Goal: Find specific page/section: Find specific page/section

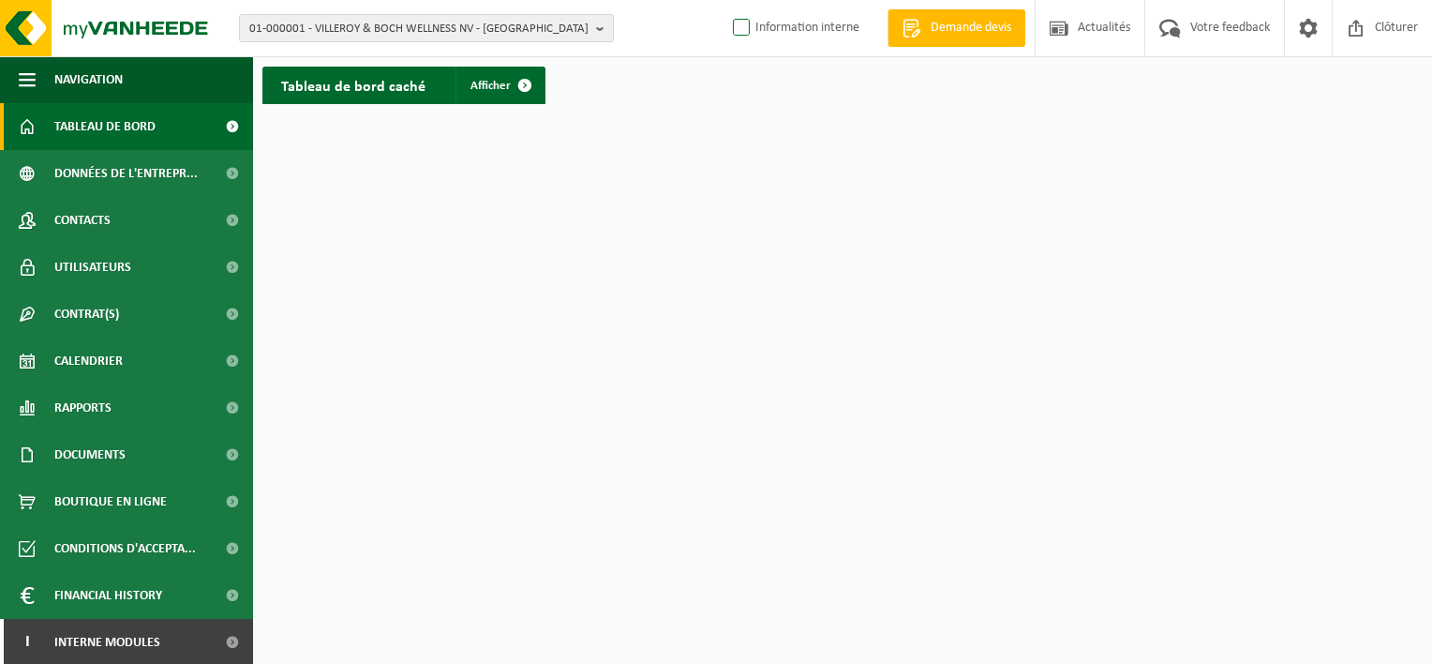
click at [746, 28] on label "Information interne" at bounding box center [794, 28] width 130 height 28
click at [726, 0] on input "Information interne" at bounding box center [725, -1] width 1 height 1
checkbox input "true"
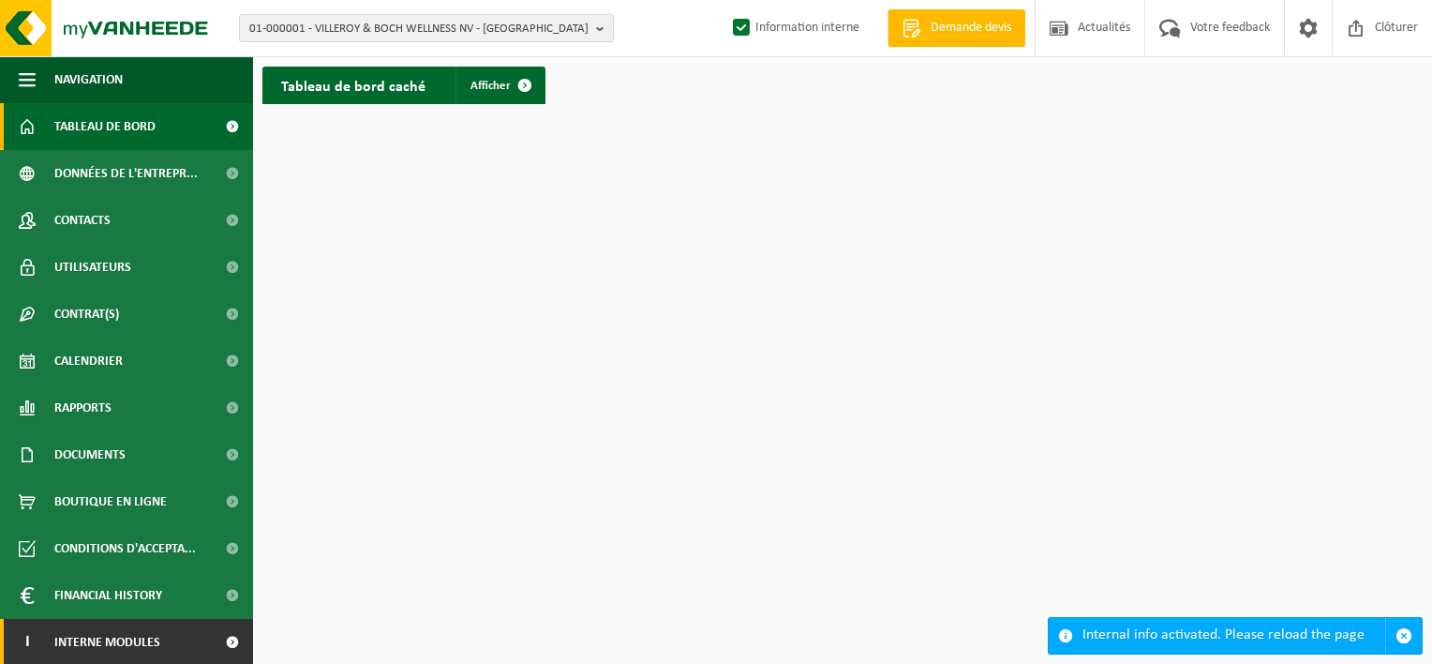
click at [211, 652] on span at bounding box center [232, 642] width 42 height 47
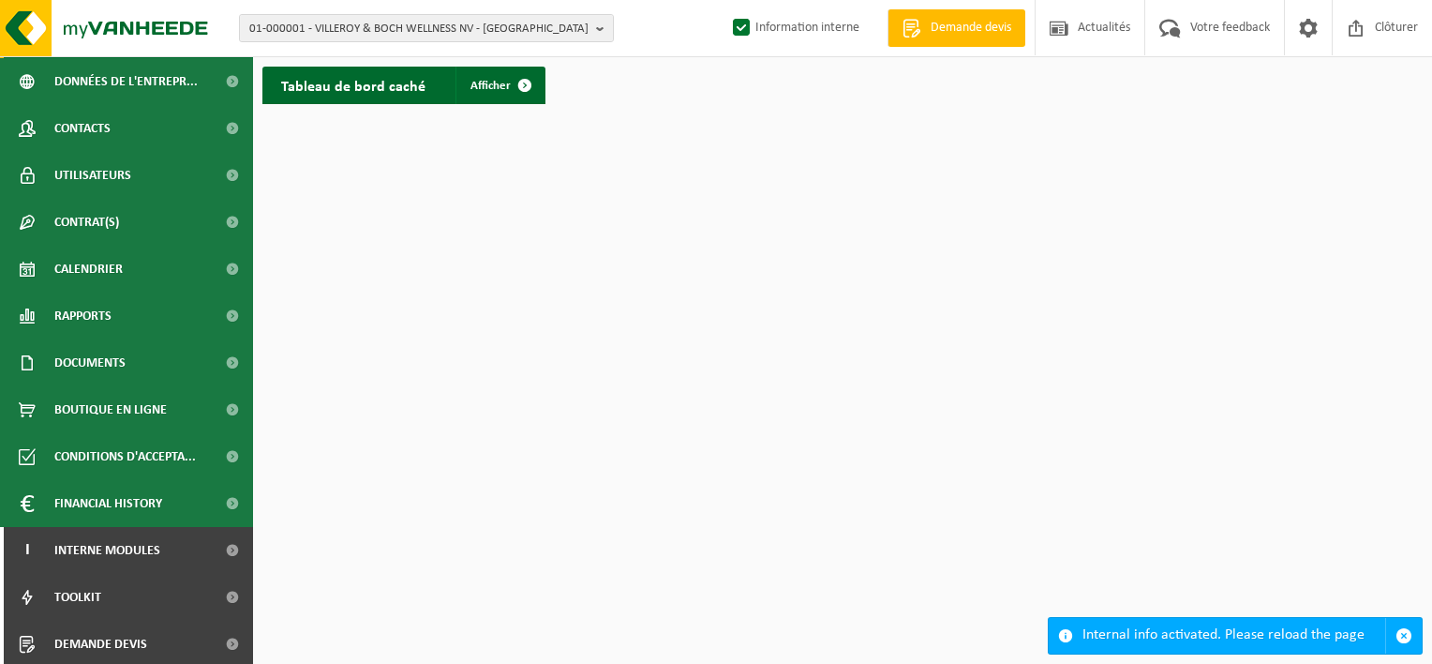
scroll to position [96, 0]
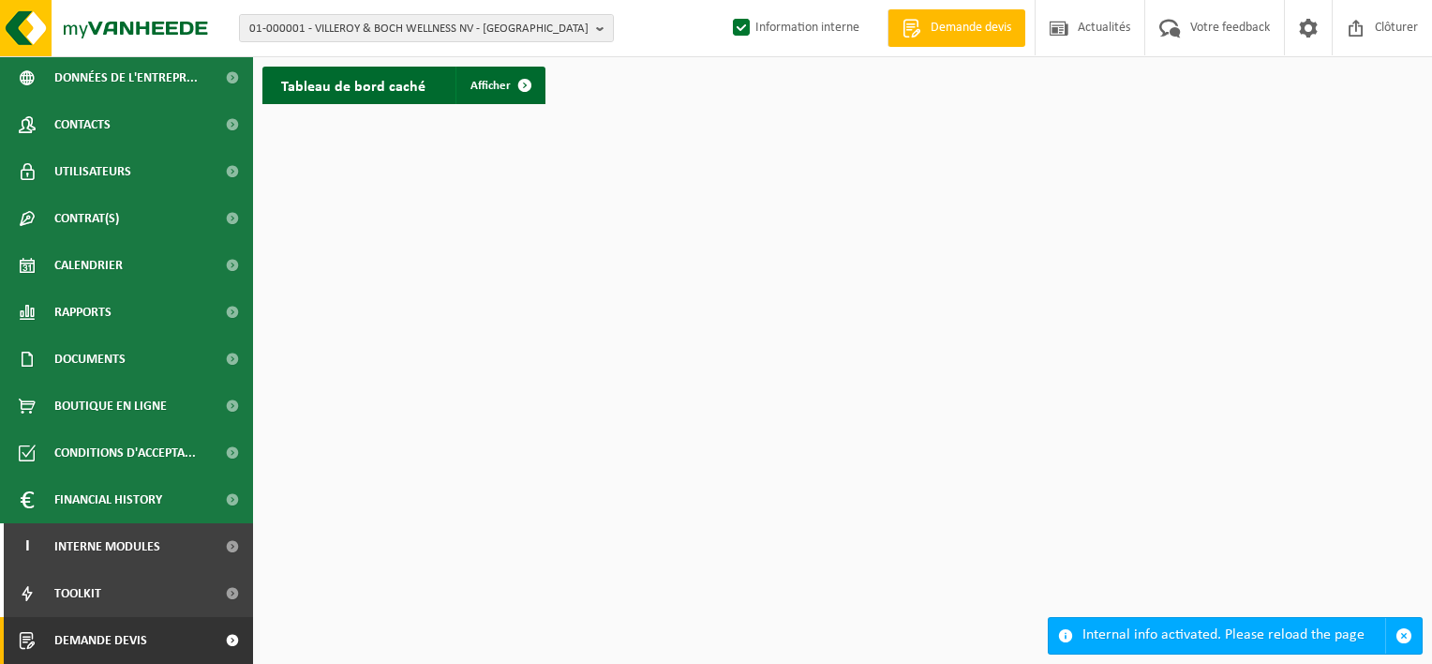
click at [211, 633] on span at bounding box center [232, 640] width 42 height 47
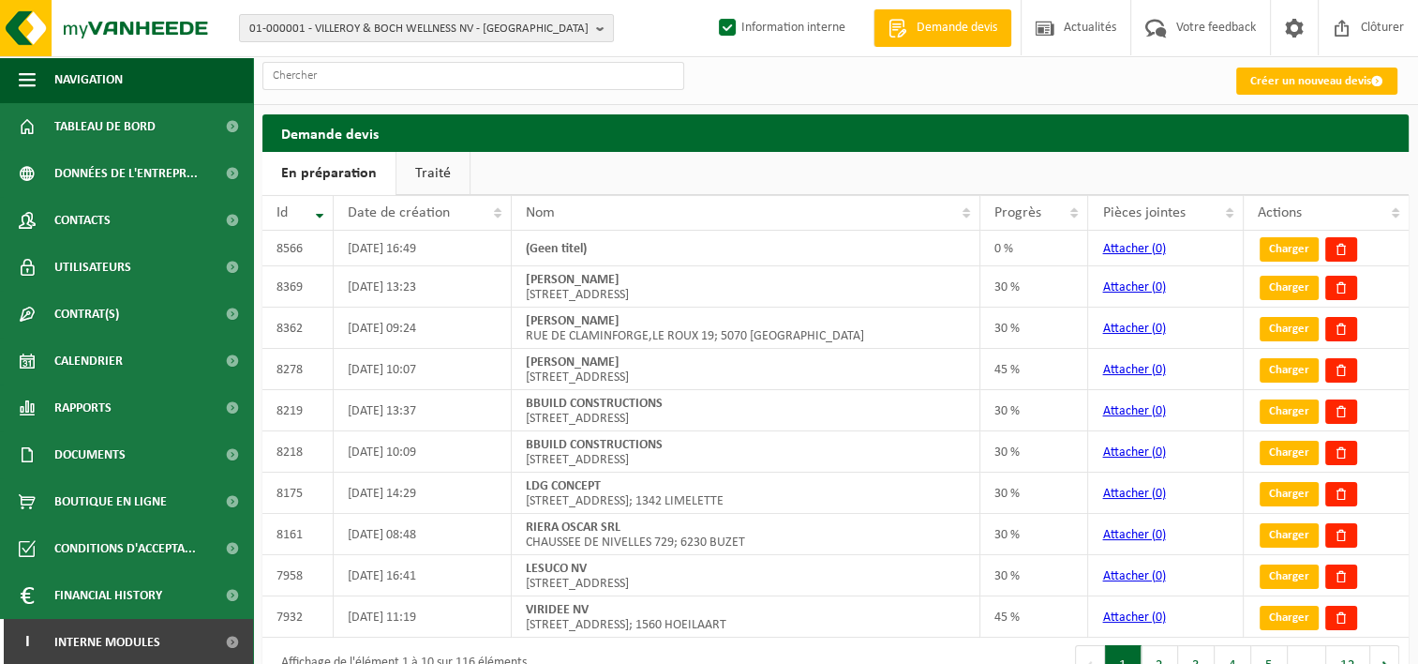
click at [416, 175] on link "Traité" at bounding box center [432, 173] width 73 height 43
